Goal: Transaction & Acquisition: Purchase product/service

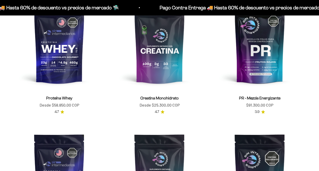
scroll to position [203, 0]
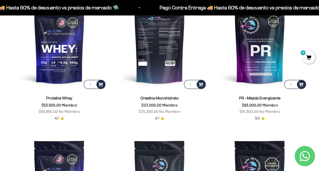
click at [164, 76] on img at bounding box center [160, 43] width 94 height 94
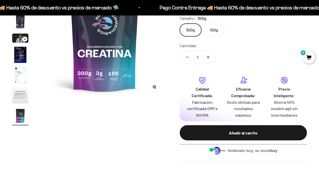
scroll to position [51, 0]
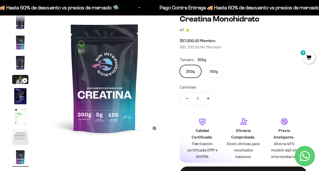
click at [197, 72] on label "300g" at bounding box center [191, 71] width 22 height 13
click at [180, 65] on input "300g" at bounding box center [180, 65] width 0 height 0
click at [215, 72] on label "100g" at bounding box center [214, 71] width 21 height 13
click at [180, 65] on input "100g" at bounding box center [180, 65] width 0 height 0
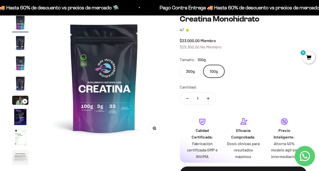
click at [194, 70] on label "300g" at bounding box center [191, 71] width 22 height 13
click at [180, 65] on input "300g" at bounding box center [180, 65] width 0 height 0
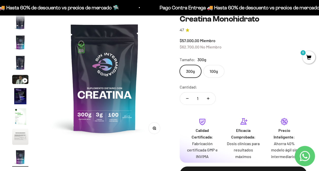
click at [24, 67] on img "Ir al artículo 4" at bounding box center [20, 63] width 16 height 16
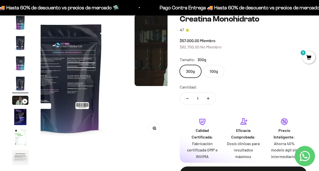
scroll to position [0, 390]
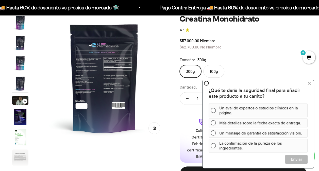
click at [269, 45] on div "$57.000,00 Miembro $62.700,00 No Miembro" at bounding box center [243, 43] width 127 height 13
click at [309, 83] on icon at bounding box center [309, 83] width 3 height 7
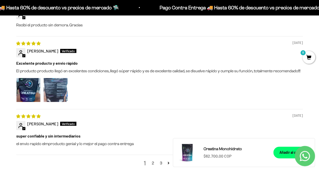
scroll to position [635, 0]
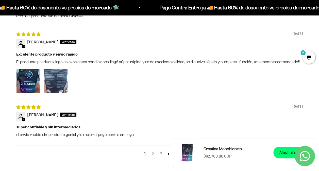
click at [154, 155] on link "2" at bounding box center [153, 154] width 8 height 6
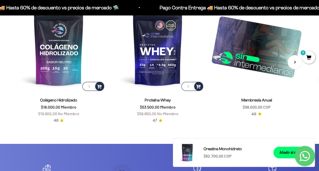
scroll to position [811, 0]
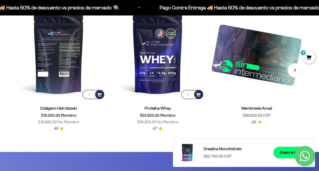
click at [67, 95] on img at bounding box center [58, 53] width 93 height 93
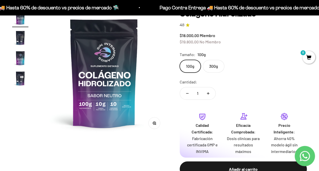
scroll to position [25, 0]
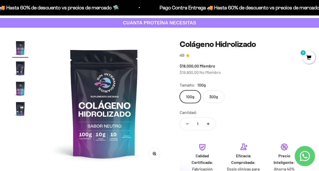
click at [208, 99] on label "300g" at bounding box center [214, 96] width 22 height 13
click at [180, 90] on input "300g" at bounding box center [180, 90] width 0 height 0
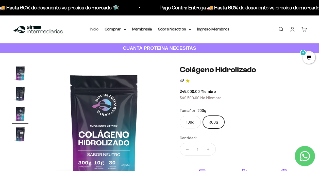
click at [96, 29] on link "Inicio" at bounding box center [94, 29] width 9 height 4
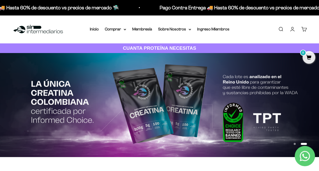
click at [118, 24] on div "Menú Buscar Inicio Comprar Proteínas Ver Todos Whey Iso Vegan Pancakes Pre-Entr…" at bounding box center [159, 29] width 319 height 28
click at [123, 29] on summary "Comprar" at bounding box center [115, 29] width 21 height 7
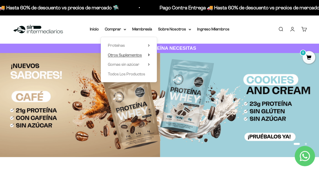
click at [132, 54] on span "Otros Suplementos" at bounding box center [125, 55] width 34 height 4
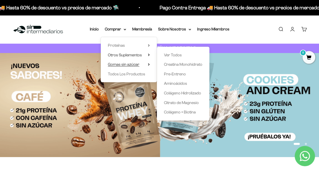
click at [135, 65] on span "Gomas sin azúcar" at bounding box center [124, 64] width 32 height 4
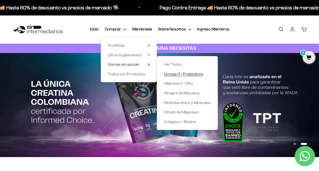
click at [174, 75] on span "Omega 3 + Prebióticos" at bounding box center [183, 74] width 39 height 4
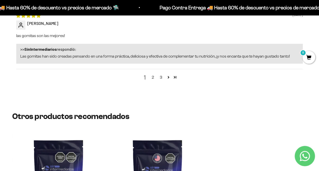
scroll to position [686, 0]
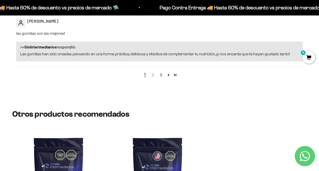
click at [153, 75] on link "2" at bounding box center [153, 75] width 8 height 6
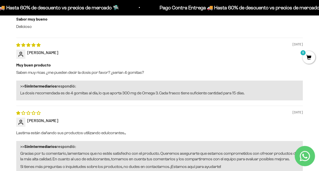
scroll to position [574, 0]
